Goal: Task Accomplishment & Management: Complete application form

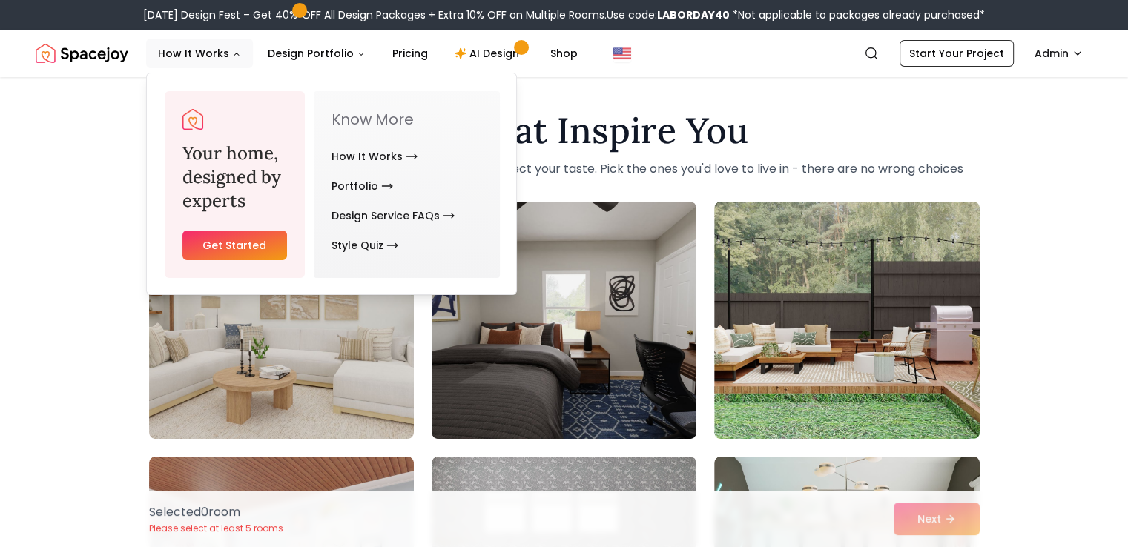
click at [243, 256] on link "Get Started" at bounding box center [234, 246] width 105 height 30
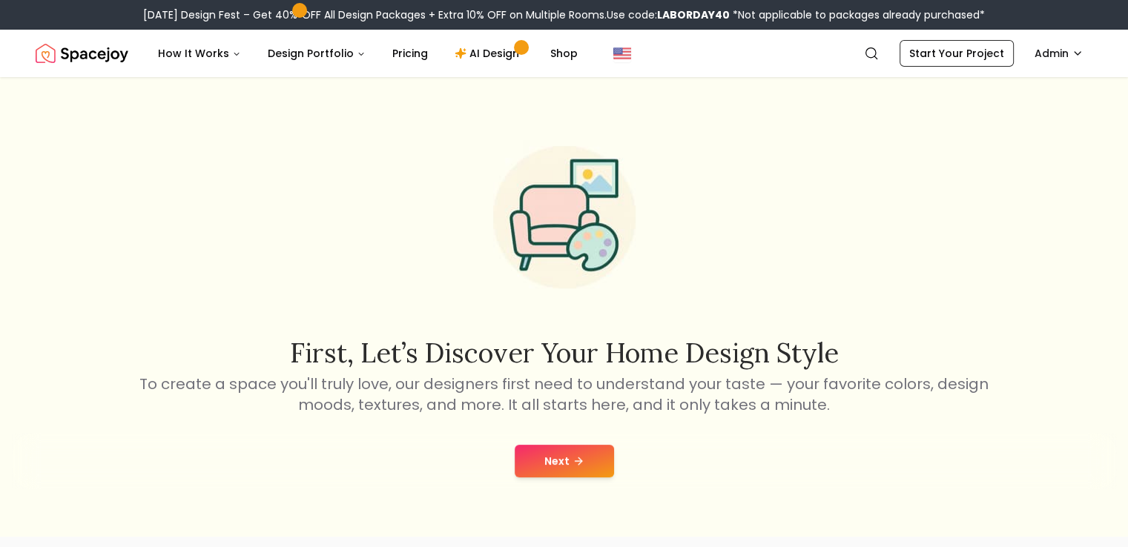
click at [572, 460] on icon at bounding box center [578, 461] width 12 height 12
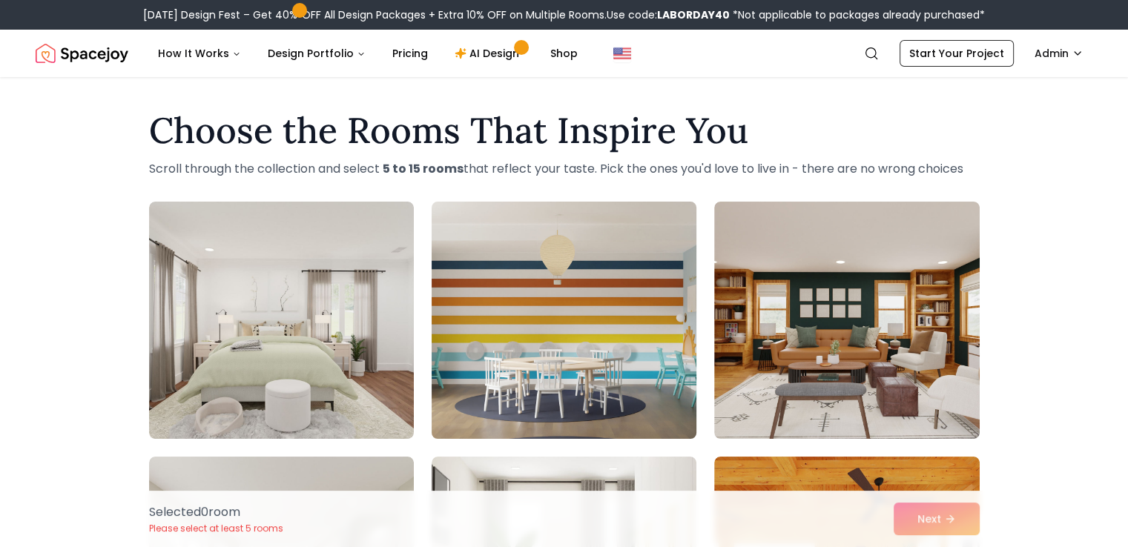
click at [632, 351] on img at bounding box center [564, 320] width 278 height 249
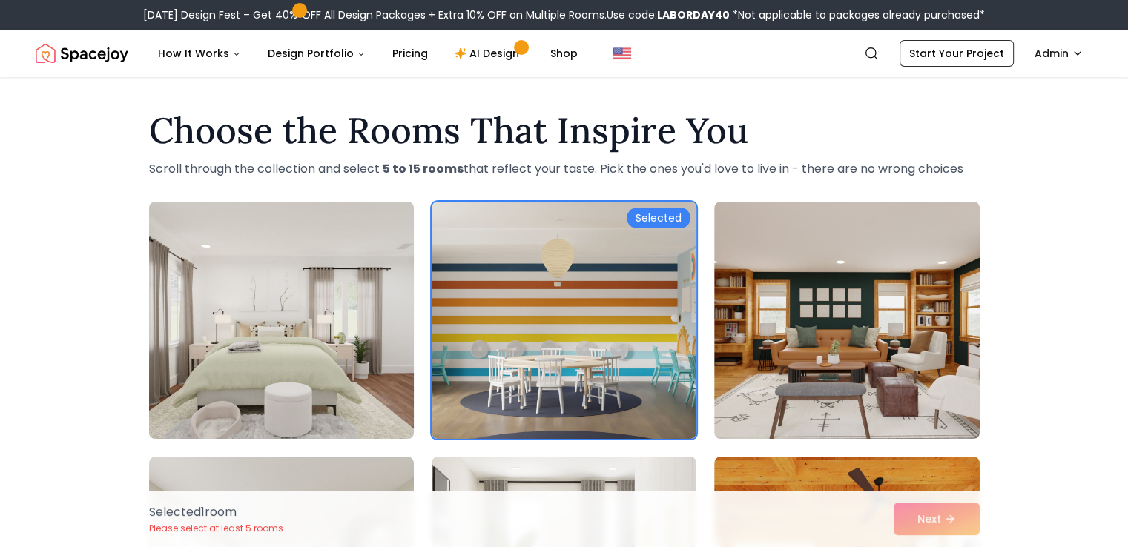
click at [363, 339] on img at bounding box center [281, 320] width 278 height 249
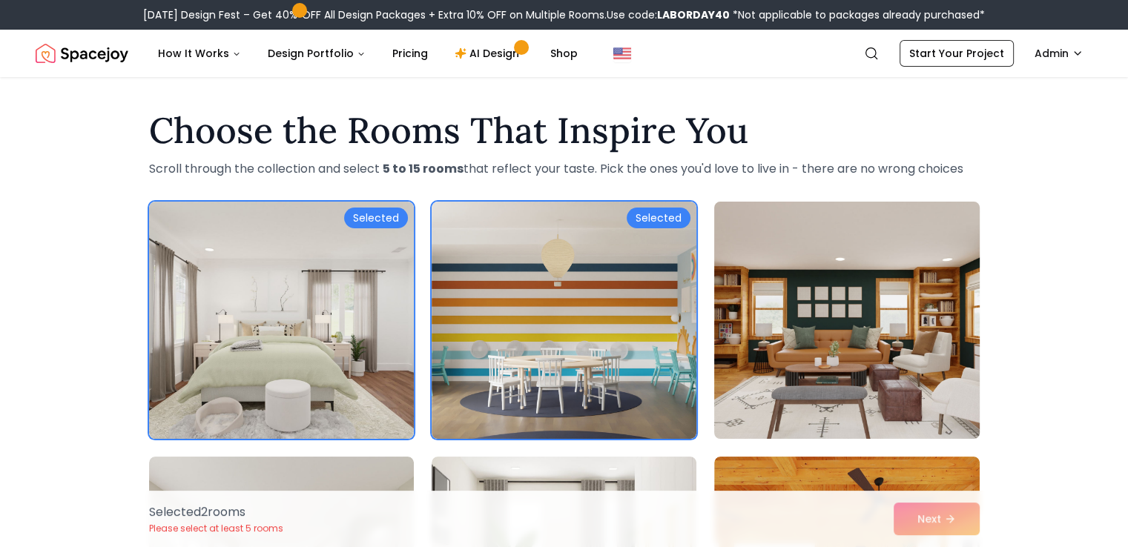
click at [830, 354] on img at bounding box center [846, 320] width 278 height 249
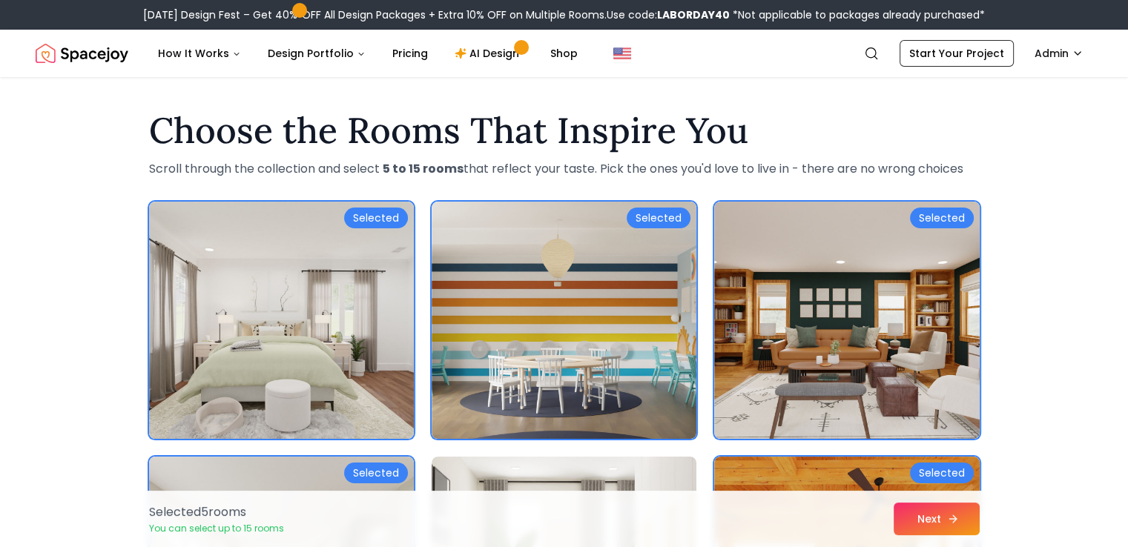
click at [904, 519] on button "Next" at bounding box center [936, 519] width 86 height 33
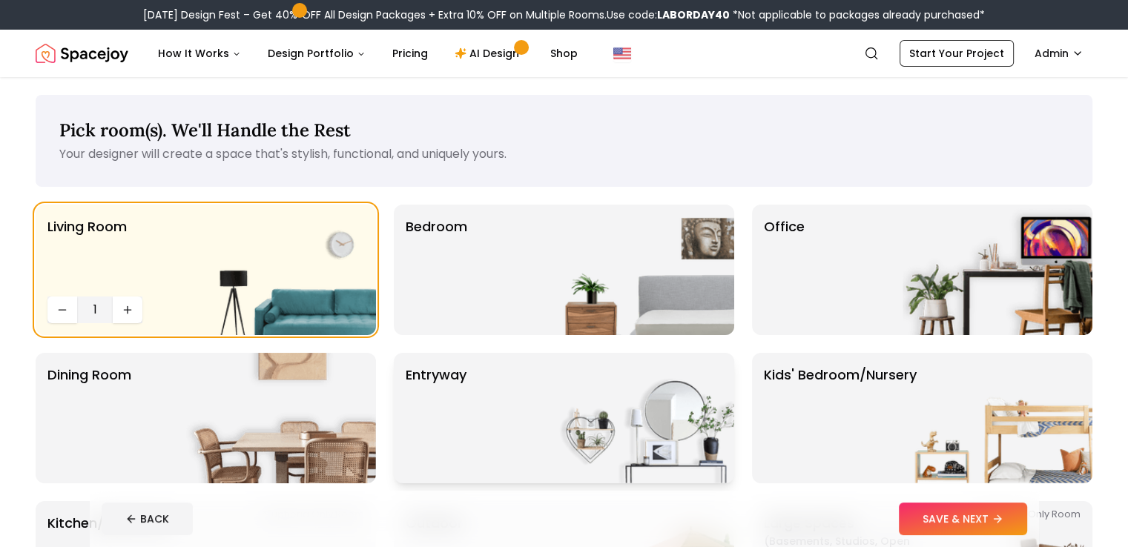
click at [451, 389] on p "entryway" at bounding box center [436, 418] width 61 height 107
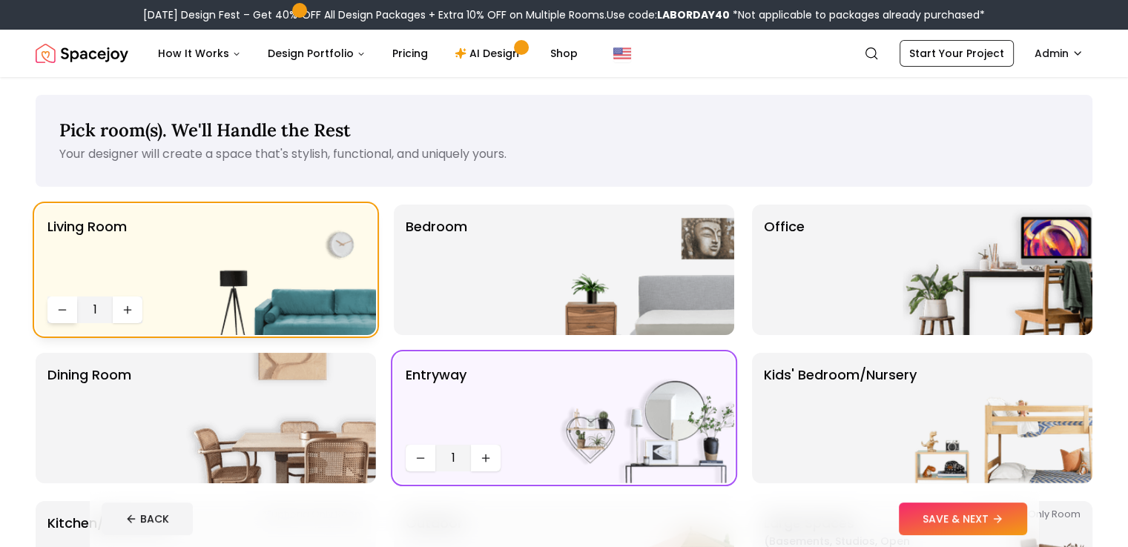
click at [60, 314] on icon "Decrease quantity" at bounding box center [62, 310] width 12 height 12
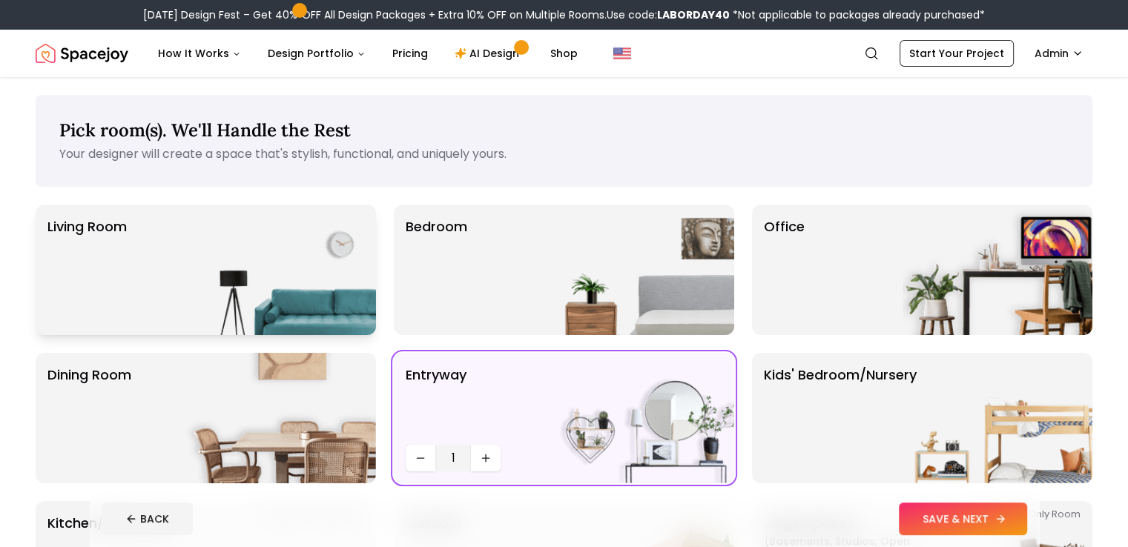
click at [993, 512] on button "SAVE & NEXT" at bounding box center [962, 519] width 128 height 33
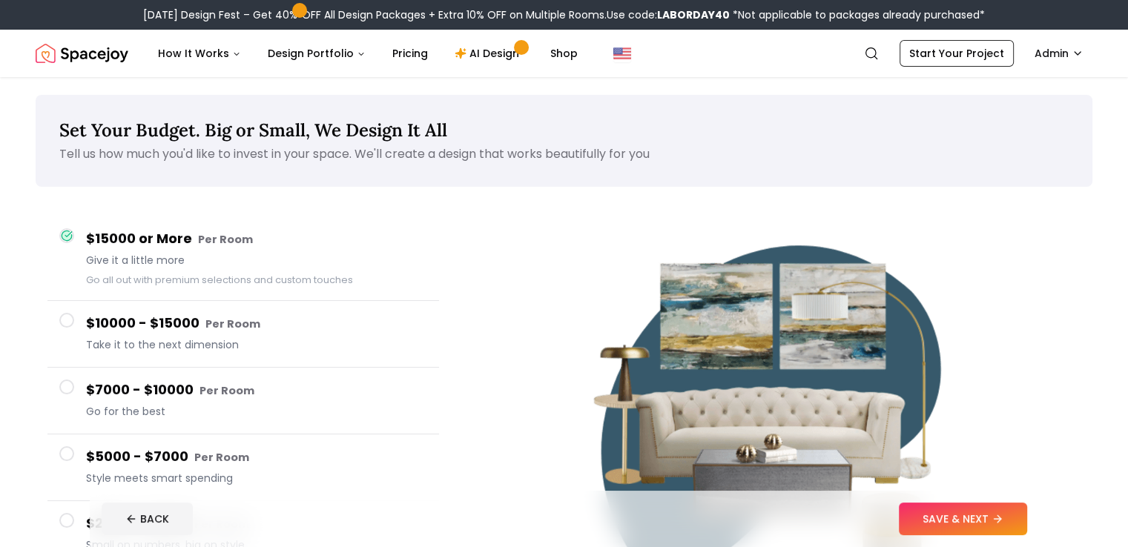
click at [68, 389] on span at bounding box center [66, 387] width 15 height 15
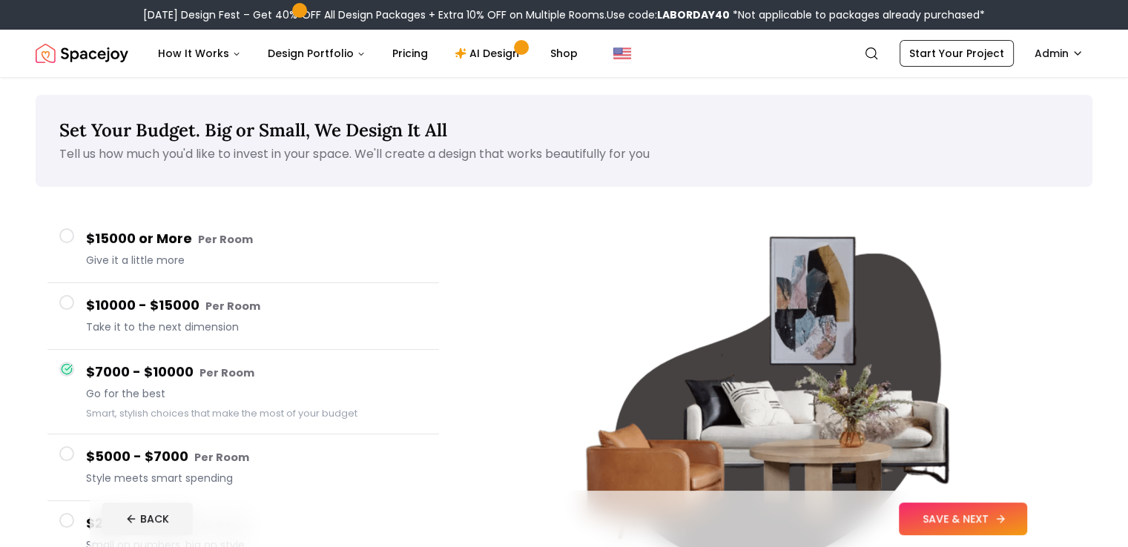
click at [993, 514] on button "SAVE & NEXT" at bounding box center [962, 519] width 128 height 33
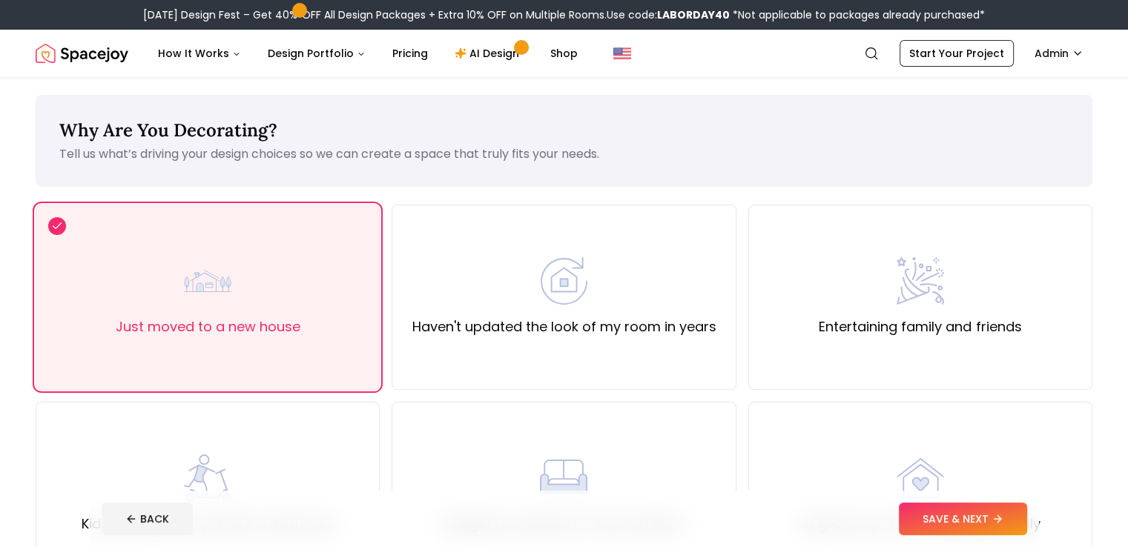
click at [993, 514] on button "SAVE & NEXT" at bounding box center [962, 519] width 128 height 33
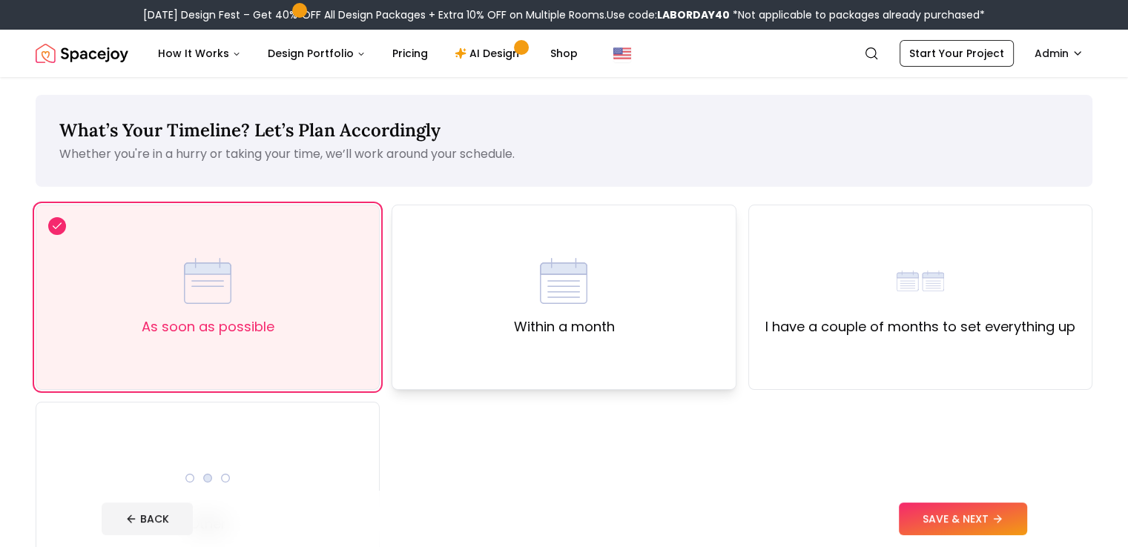
click at [690, 367] on div "Within a month" at bounding box center [563, 297] width 344 height 185
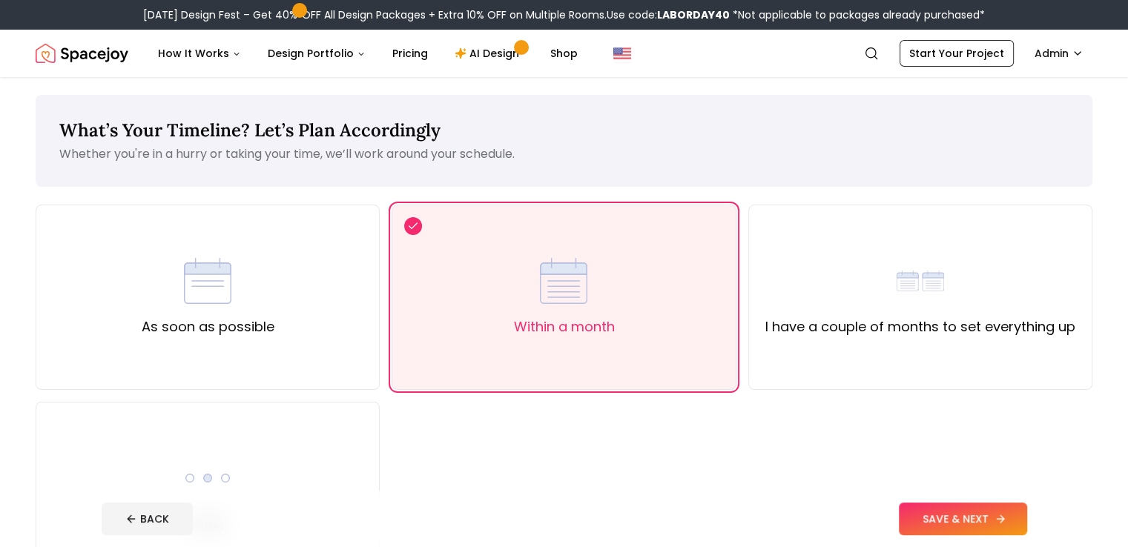
click at [1027, 523] on button "SAVE & NEXT" at bounding box center [962, 519] width 128 height 33
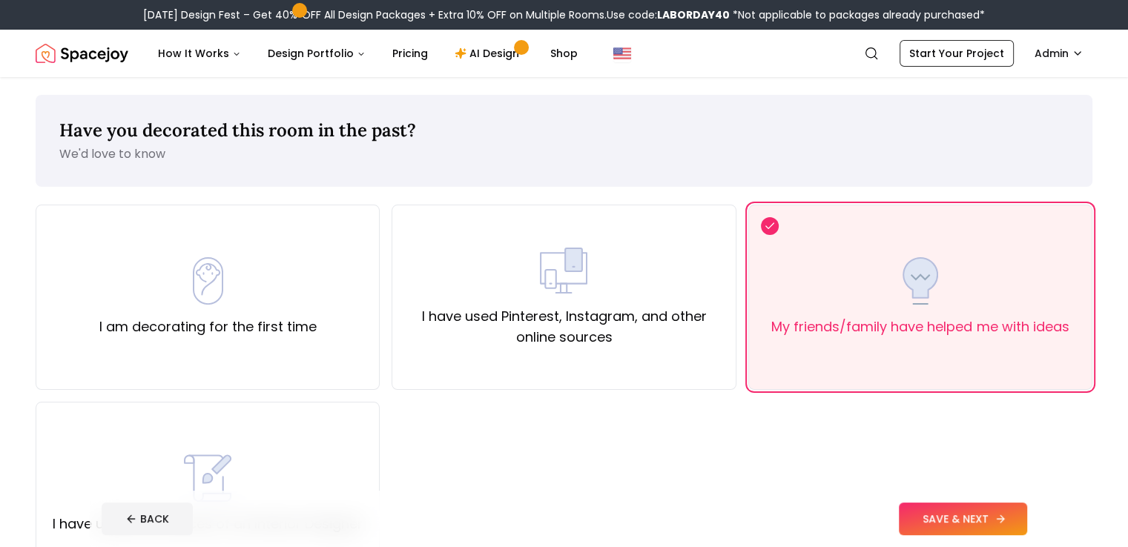
click at [1027, 523] on button "SAVE & NEXT" at bounding box center [962, 519] width 128 height 33
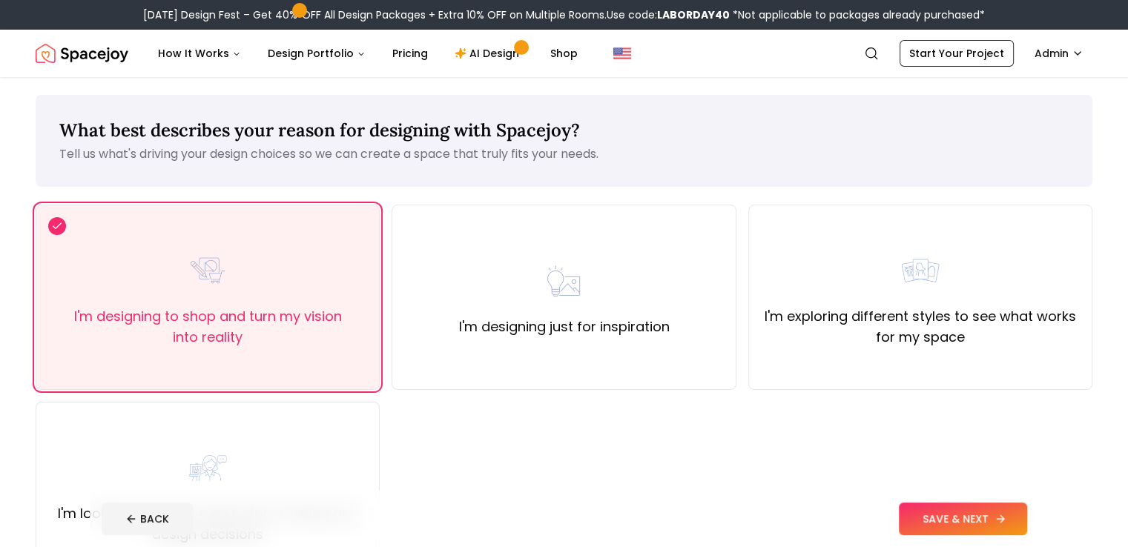
click at [1027, 523] on button "SAVE & NEXT" at bounding box center [962, 519] width 128 height 33
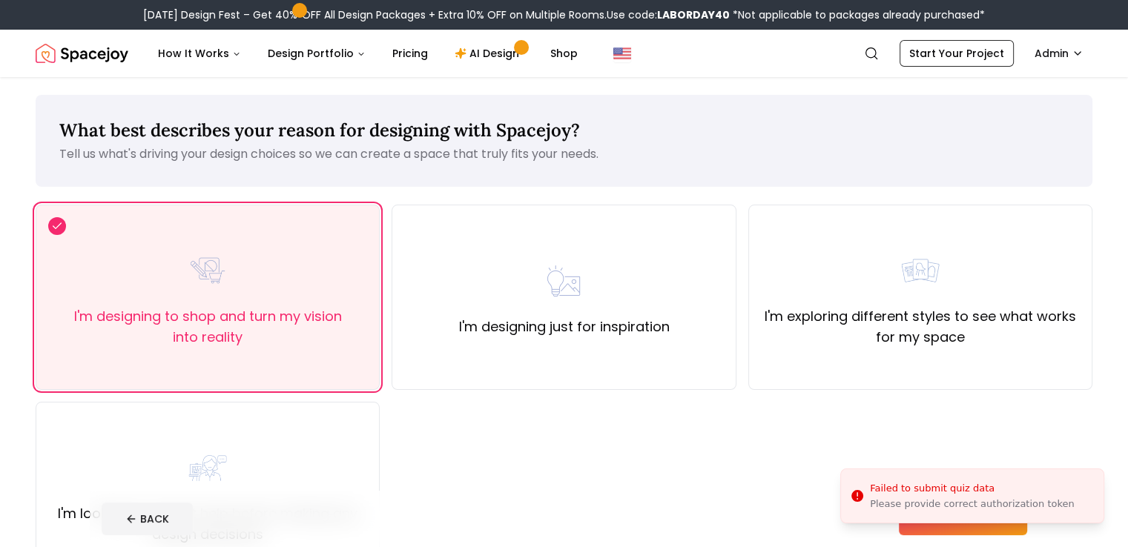
click at [728, 491] on footer "BACK SAVE & NEXT" at bounding box center [564, 519] width 949 height 56
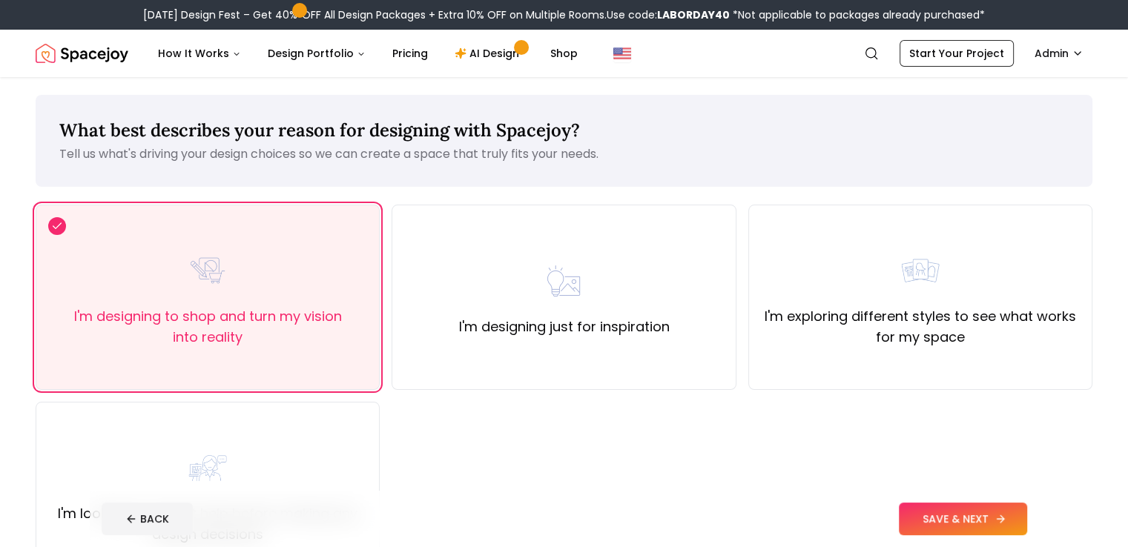
click at [991, 514] on button "SAVE & NEXT" at bounding box center [962, 519] width 128 height 33
